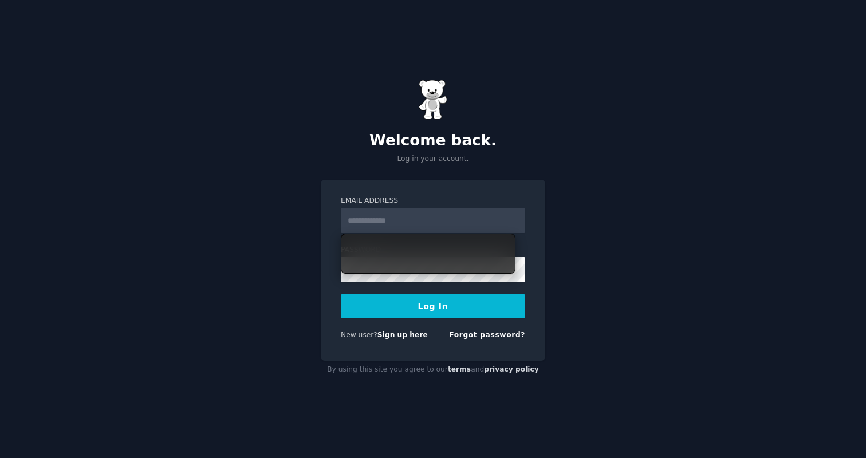
click at [394, 229] on input "Email Address" at bounding box center [433, 220] width 184 height 25
click at [440, 152] on div "Welcome back. Log in your account." at bounding box center [433, 122] width 224 height 84
click at [384, 212] on input "Email Address" at bounding box center [433, 220] width 184 height 25
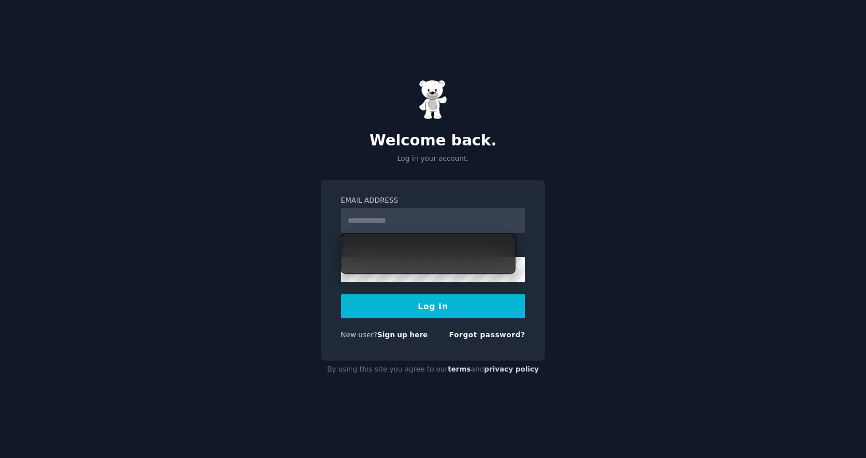
click at [472, 120] on div "Welcome back. Log in your account." at bounding box center [433, 122] width 224 height 84
